Goal: Task Accomplishment & Management: Manage account settings

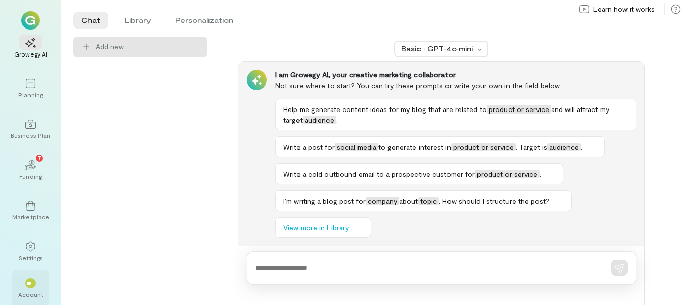
click at [30, 284] on span "**" at bounding box center [30, 283] width 7 height 6
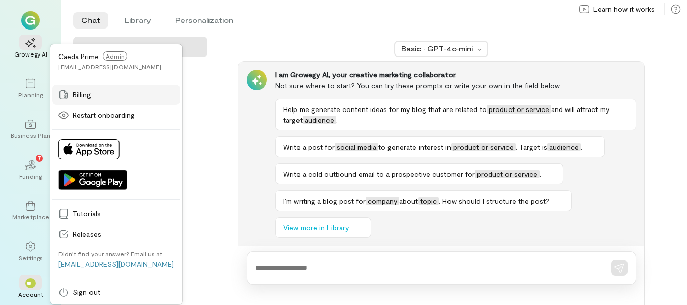
click at [97, 98] on span "Billing" at bounding box center [123, 94] width 101 height 10
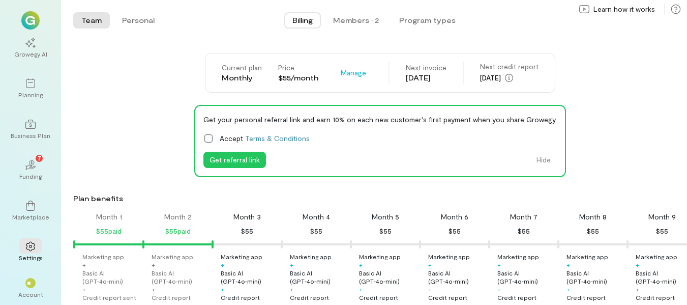
scroll to position [0, 35]
